Goal: Information Seeking & Learning: Stay updated

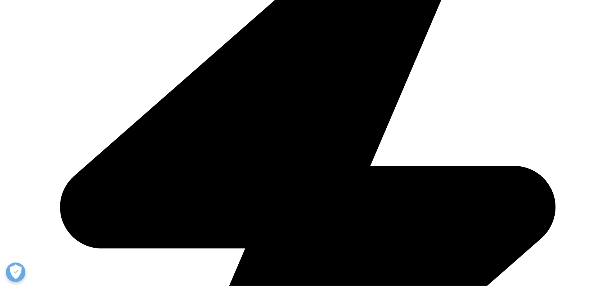
scroll to position [277, 0]
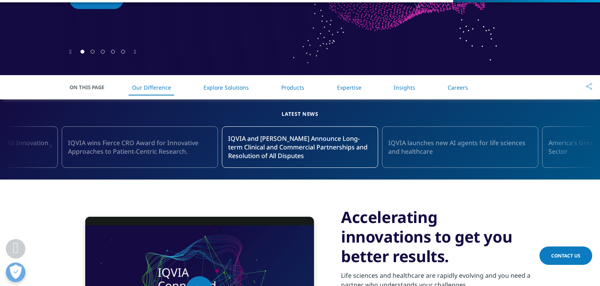
click at [440, 151] on span "IQVIA launches new AI agents for life sciences and healthcare" at bounding box center [460, 146] width 144 height 17
